Goal: Use online tool/utility: Utilize a website feature to perform a specific function

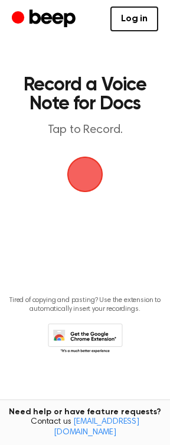
click at [88, 164] on span "button" at bounding box center [85, 174] width 40 height 40
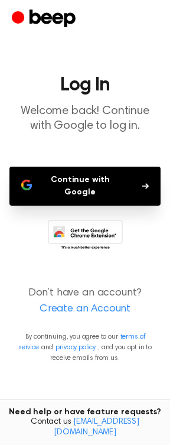
click at [101, 173] on button "Continue with Google" at bounding box center [84, 186] width 151 height 39
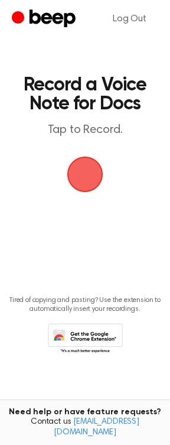
click at [83, 167] on span "button" at bounding box center [85, 175] width 56 height 56
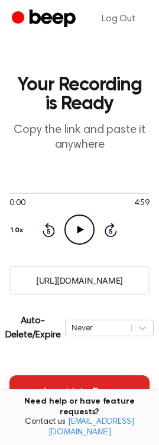
click at [86, 398] on button "Insert into Docs" at bounding box center [79, 392] width 140 height 33
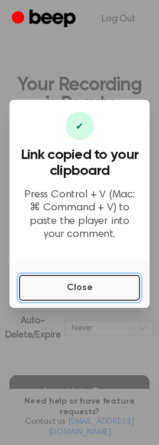
click at [56, 289] on button "Close" at bounding box center [79, 288] width 121 height 26
